Goal: Information Seeking & Learning: Understand process/instructions

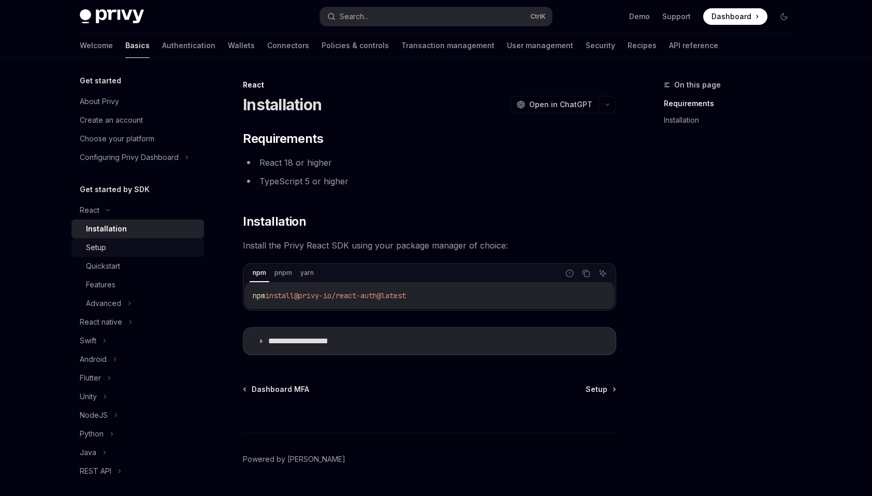
click at [131, 247] on div "Setup" at bounding box center [142, 247] width 112 height 12
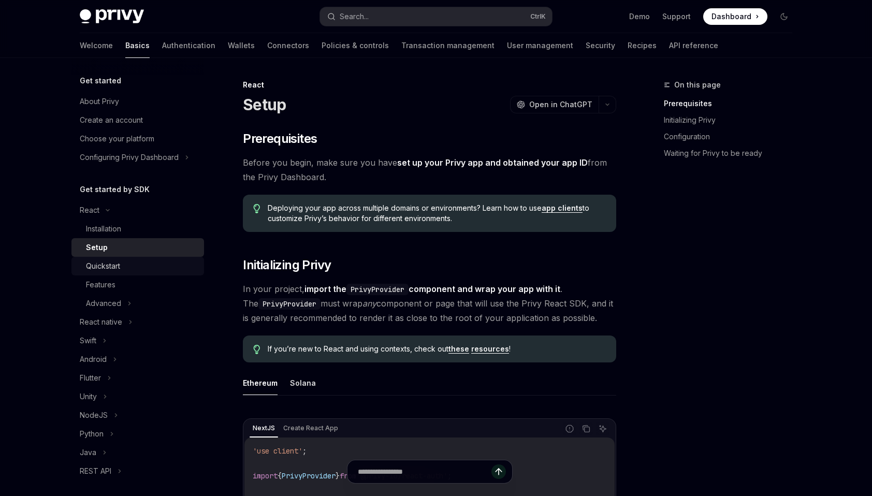
click at [131, 266] on div "Quickstart" at bounding box center [142, 266] width 112 height 12
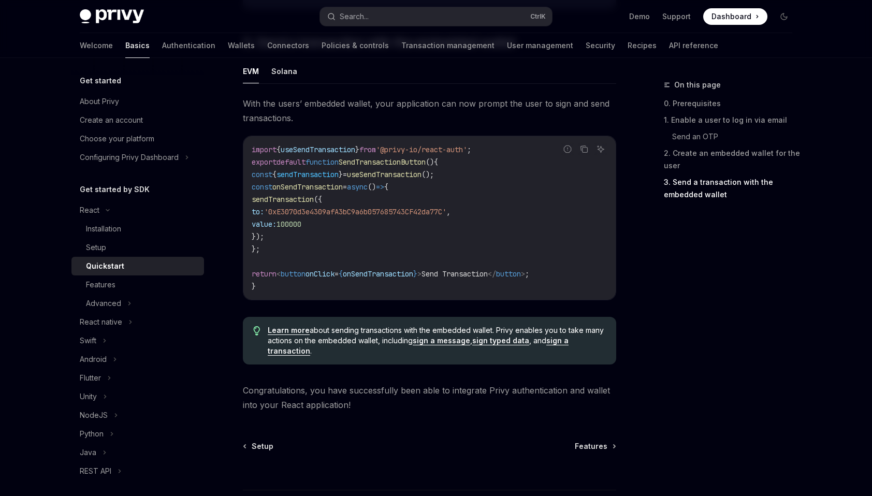
scroll to position [880, 0]
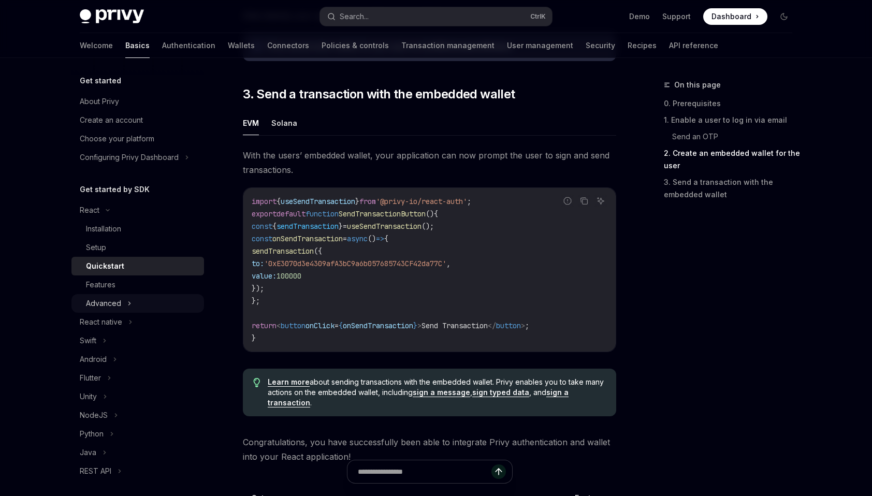
click at [154, 299] on div "Advanced" at bounding box center [137, 303] width 133 height 19
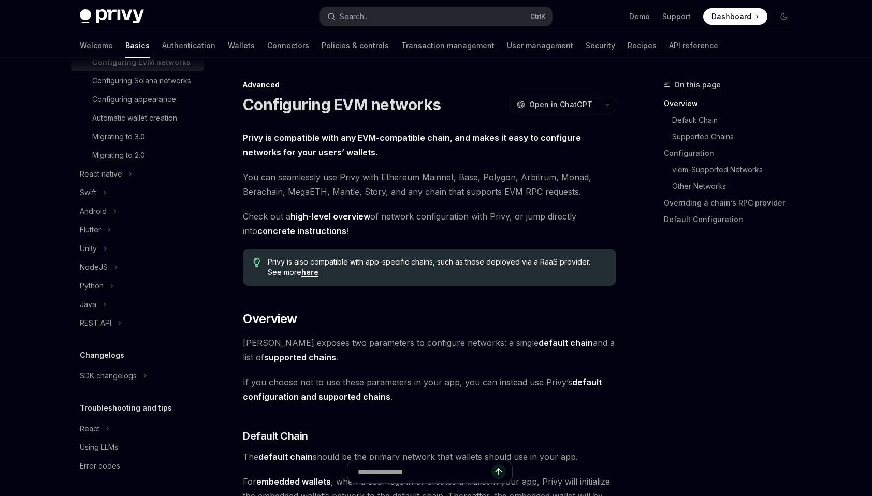
scroll to position [272, 0]
click at [156, 430] on div "React" at bounding box center [137, 428] width 133 height 19
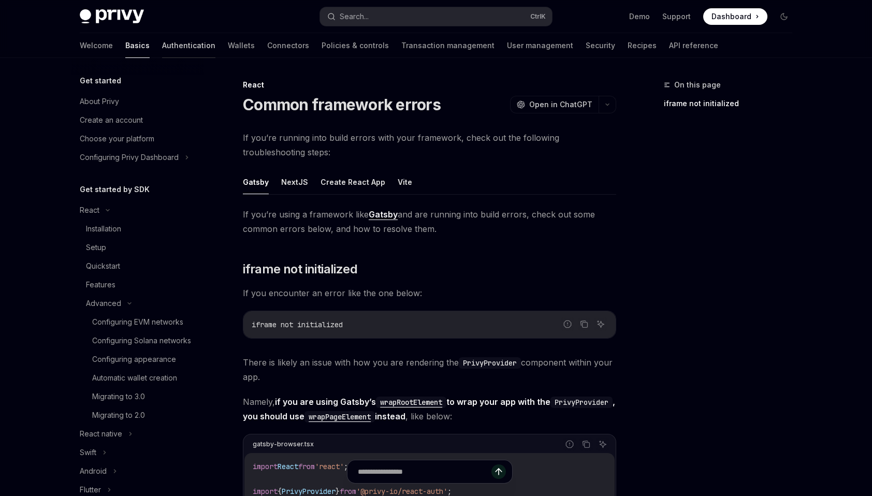
click at [162, 52] on link "Authentication" at bounding box center [188, 45] width 53 height 25
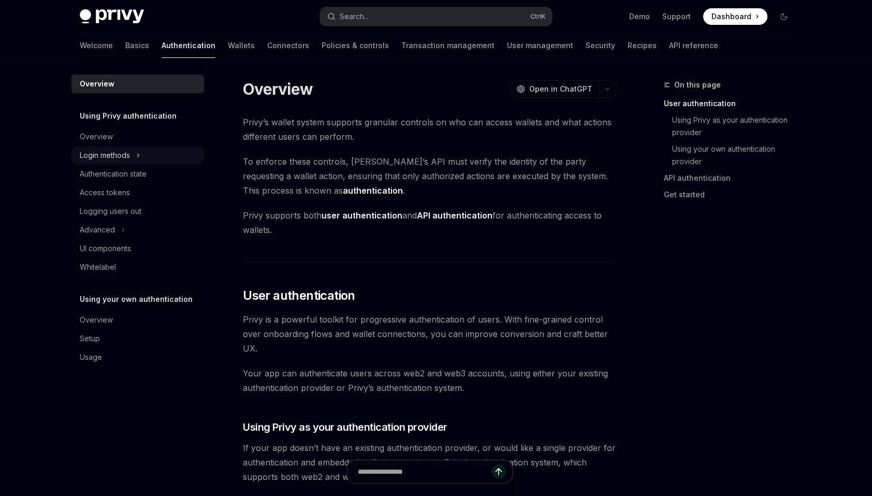
click at [154, 148] on div "Login methods" at bounding box center [137, 155] width 133 height 19
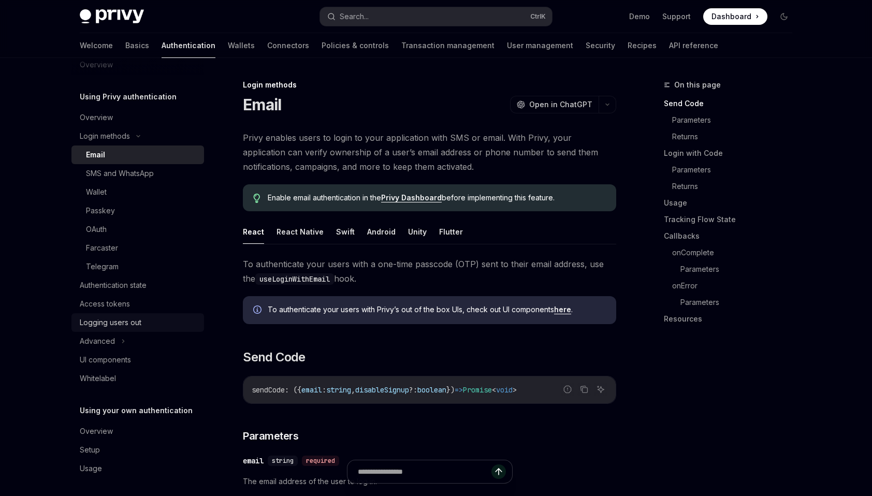
scroll to position [22, 0]
click at [160, 319] on div "Logging users out" at bounding box center [139, 320] width 118 height 12
type textarea "*"
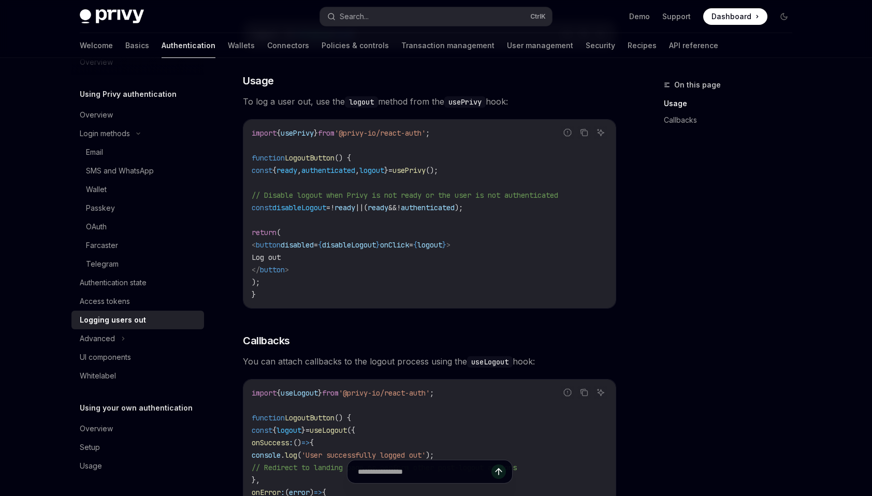
scroll to position [207, 0]
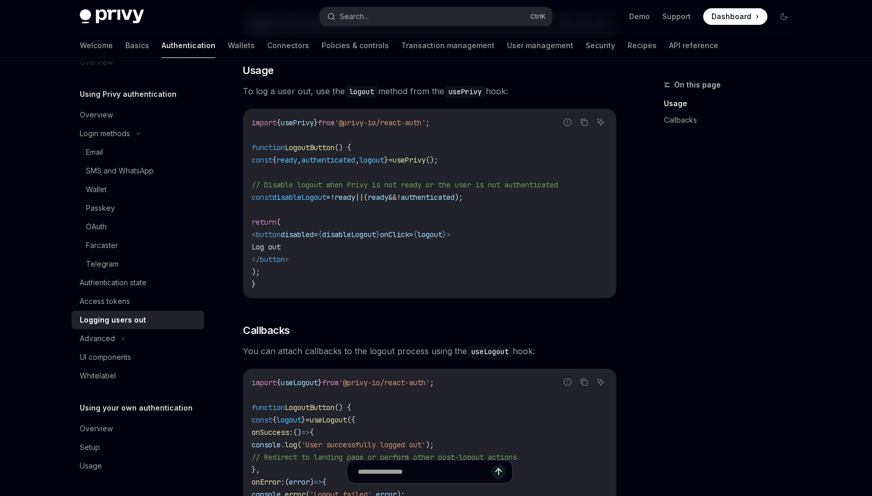
click at [384, 162] on span "logout" at bounding box center [371, 159] width 25 height 9
drag, startPoint x: 402, startPoint y: 162, endPoint x: 426, endPoint y: 279, distance: 119.9
click at [426, 279] on code "import { usePrivy } from '@privy-io/react-auth' ; function LogoutButton () { co…" at bounding box center [430, 203] width 356 height 174
